Goal: Information Seeking & Learning: Learn about a topic

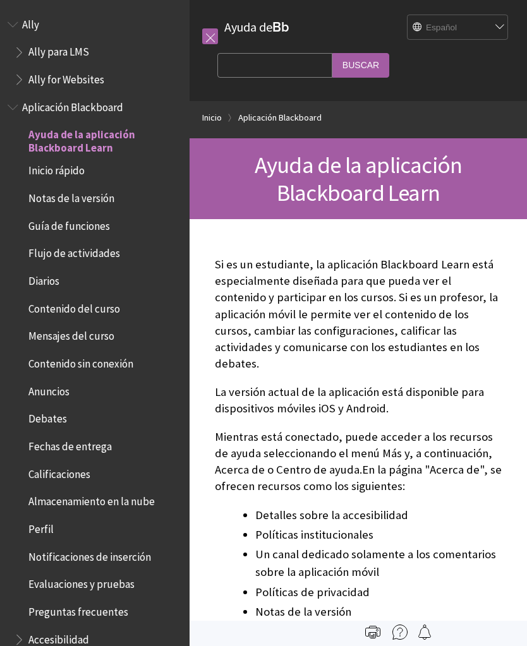
scroll to position [104, 0]
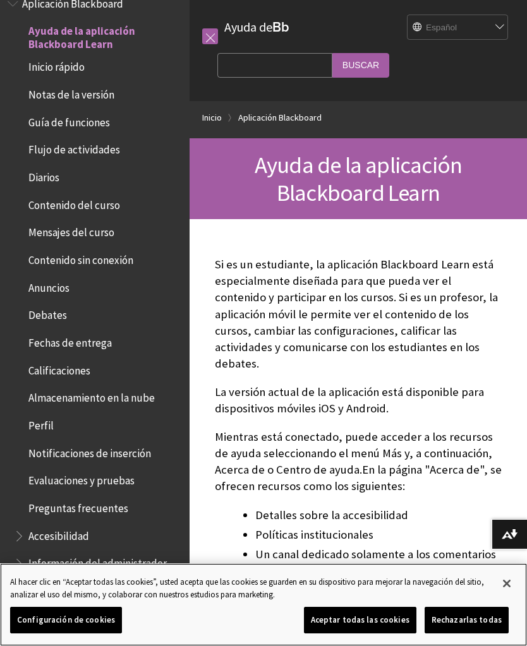
click at [378, 622] on button "Aceptar todas las cookies" at bounding box center [360, 620] width 112 height 27
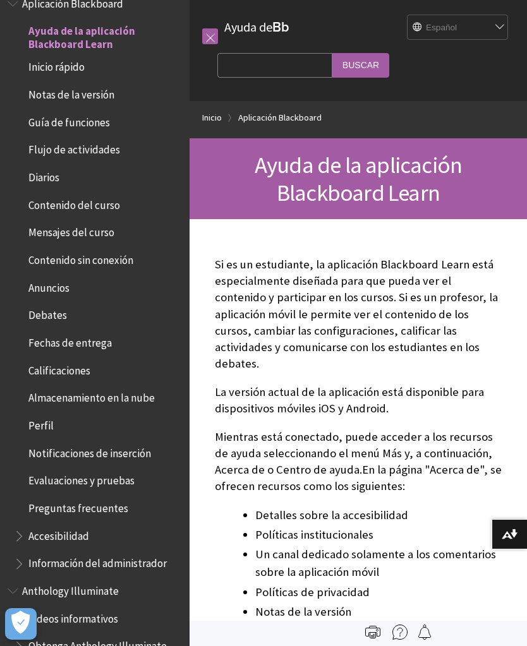
click at [110, 54] on ul "Ayuda de la aplicación Blackboard Learn Inicio rápido Notas de la versión Guía …" at bounding box center [95, 298] width 174 height 554
click at [90, 75] on span "Inicio rápido" at bounding box center [98, 67] width 168 height 21
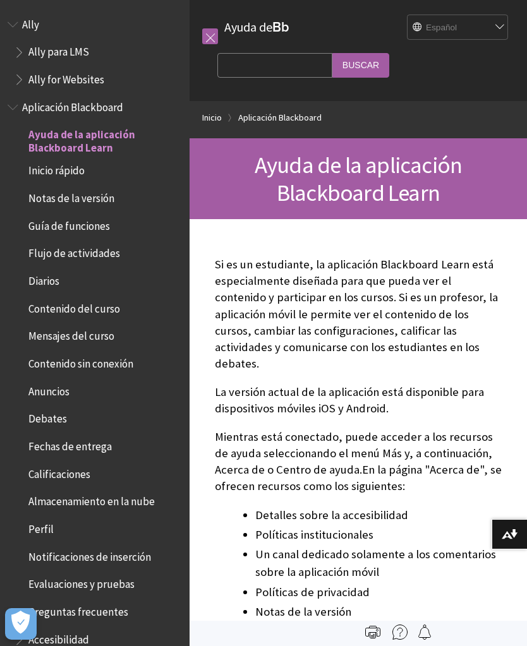
scroll to position [104, 0]
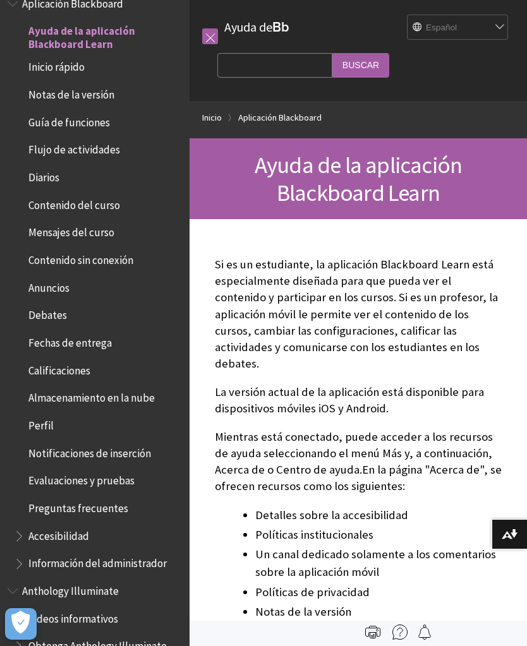
click at [271, 62] on input "Search Query" at bounding box center [274, 65] width 115 height 25
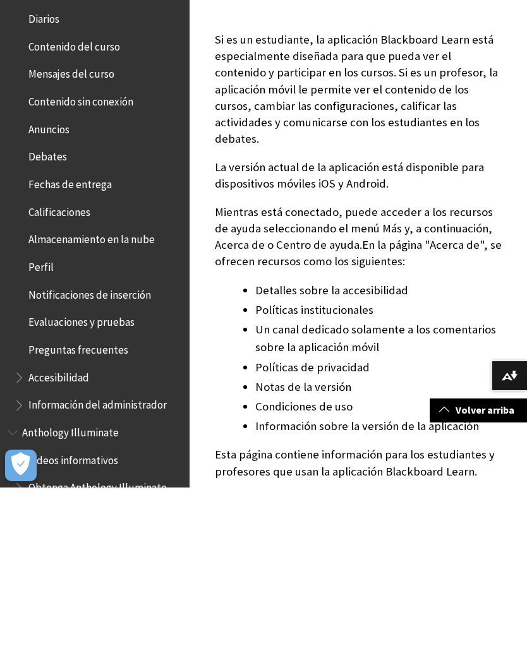
click at [281, 190] on div "Si es un estudiante, la aplicación Blackboard Learn está especialmente diseñada…" at bounding box center [358, 441] width 287 height 503
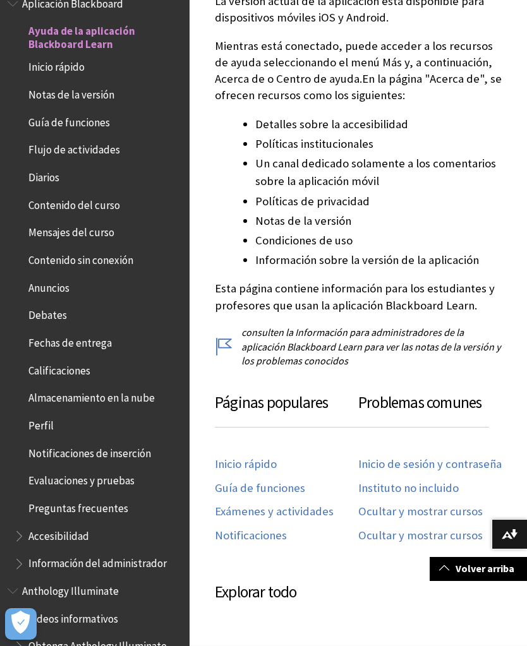
scroll to position [392, 0]
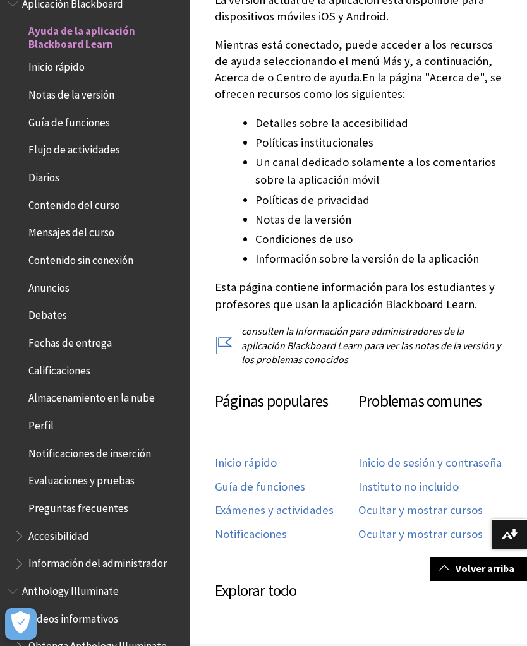
click at [381, 456] on link "Inicio de sesión y contraseña" at bounding box center [429, 463] width 143 height 15
